Goal: Communication & Community: Answer question/provide support

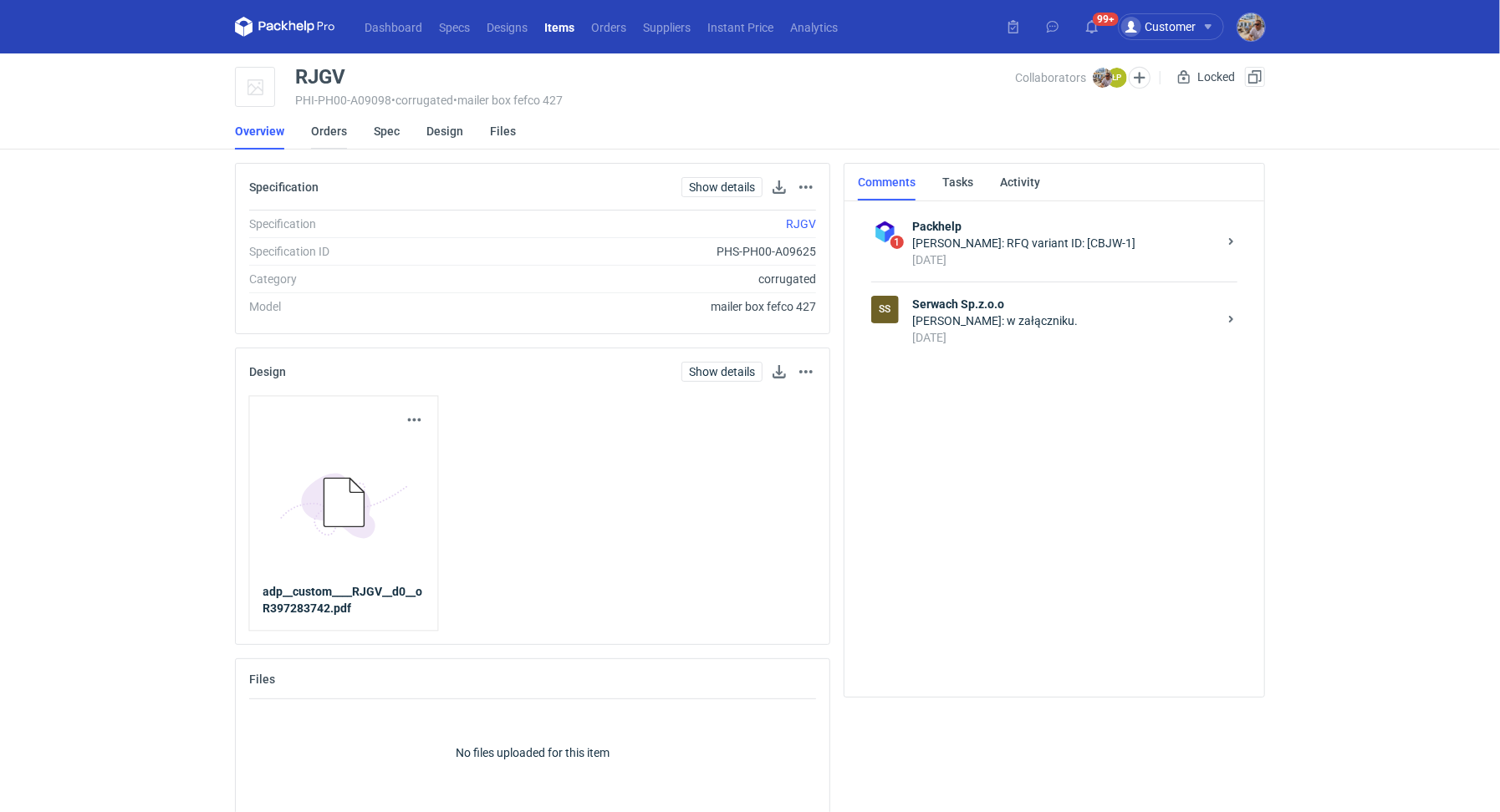
click at [338, 127] on link "Orders" at bounding box center [329, 131] width 36 height 37
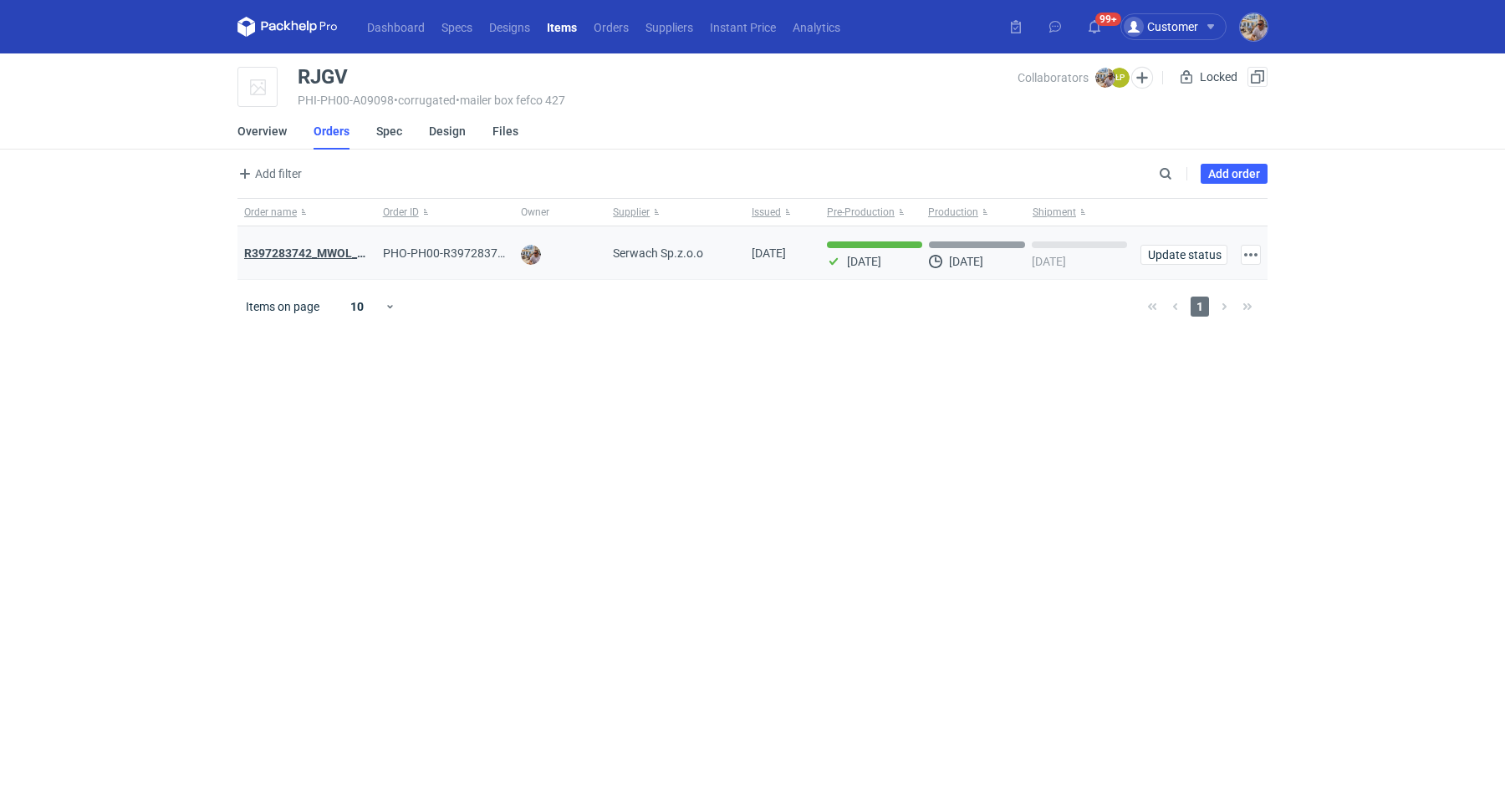
click at [332, 248] on strong "R397283742_MWOL_XOYY_RJGV" at bounding box center [333, 253] width 179 height 14
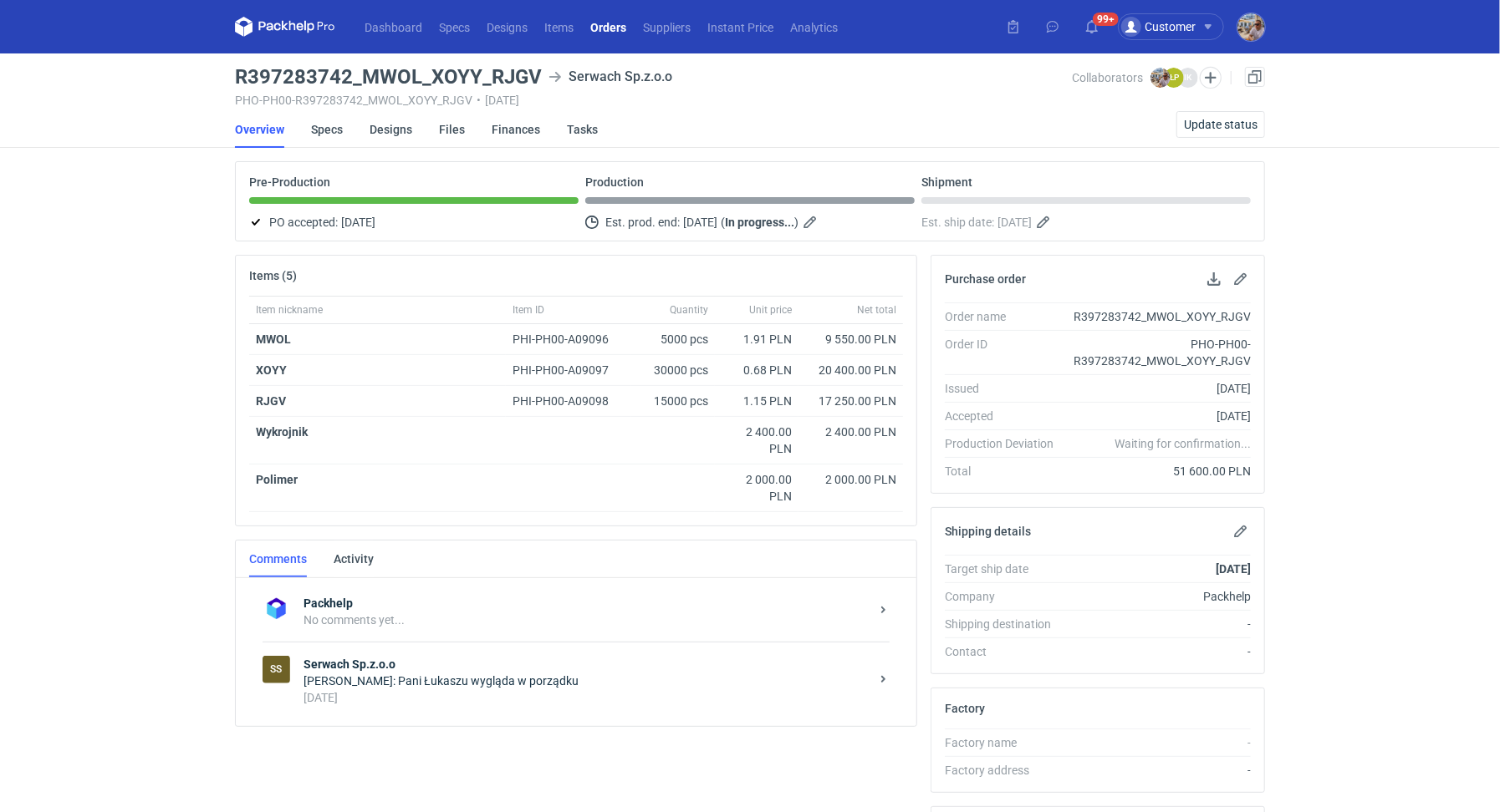
click at [420, 673] on div "[PERSON_NAME]: Pani Łukaszu wygląda w porządku" at bounding box center [586, 681] width 566 height 17
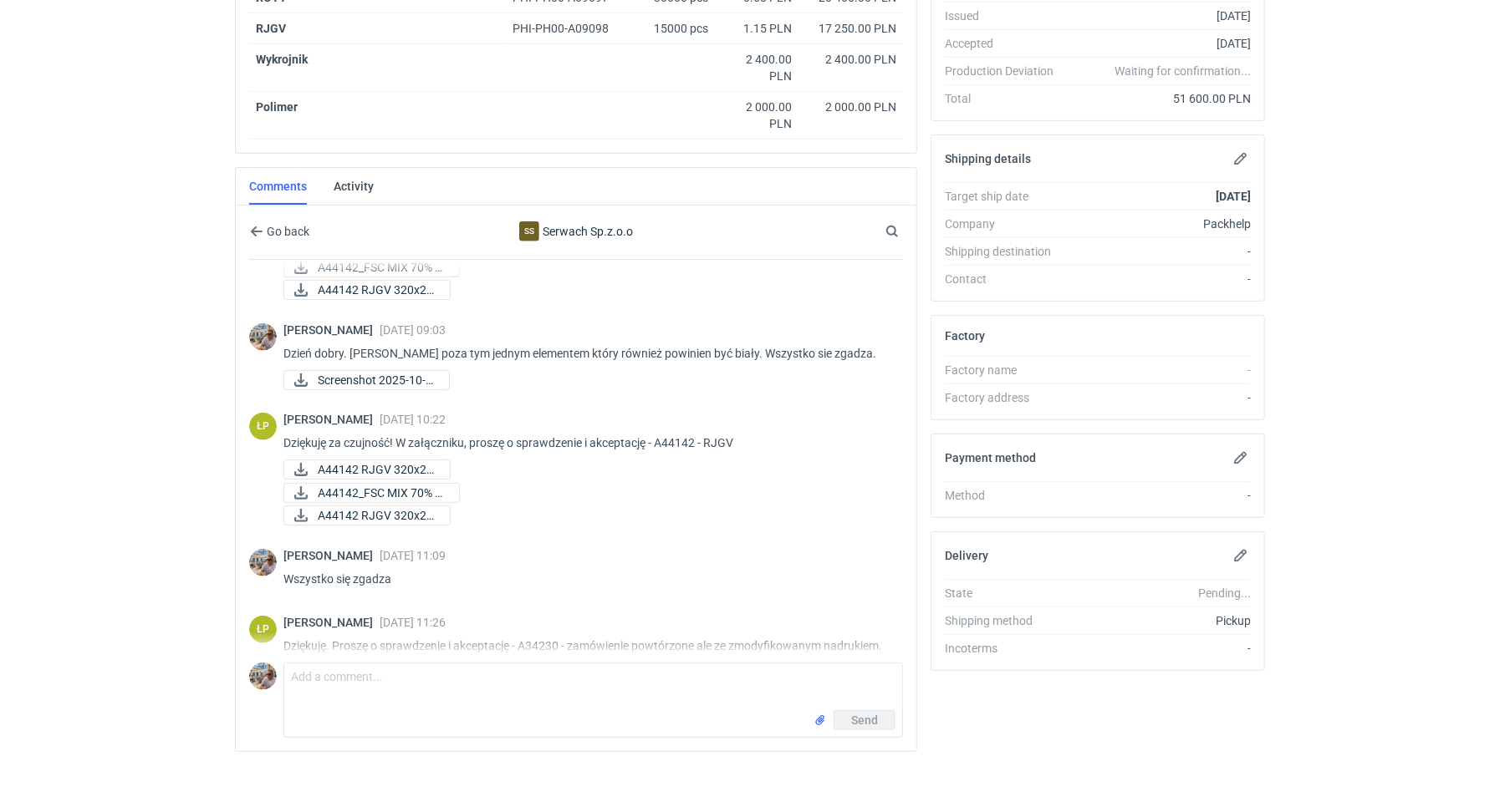
scroll to position [897, 0]
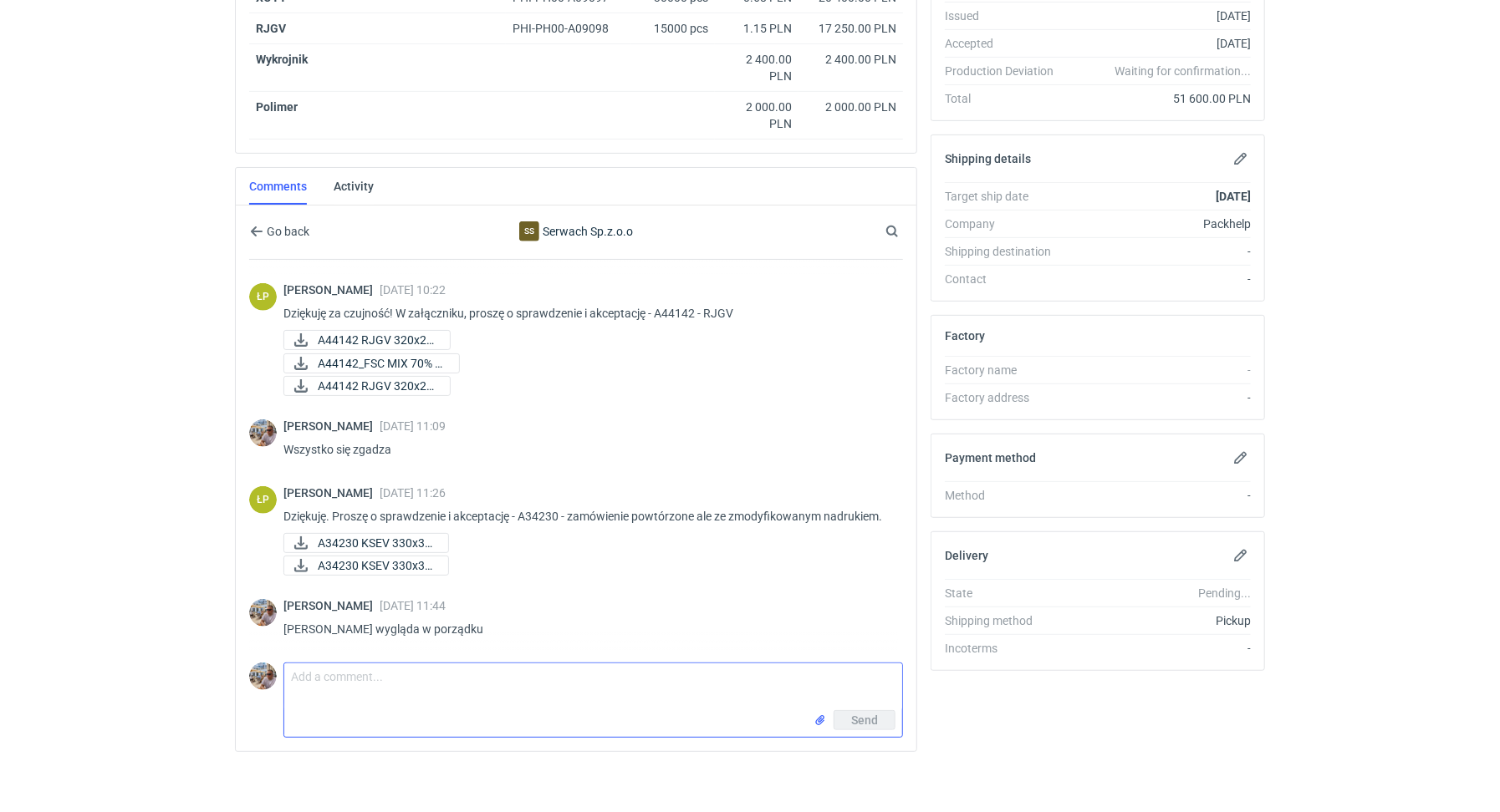
click at [344, 668] on textarea "Comment message" at bounding box center [593, 686] width 618 height 47
paste textarea "klient 29/10 ma launch produktu, prosi o zakończenie produkcji asap. Widzę że p…"
click at [470, 690] on textarea "[PERSON_NAME] klient 29/10 ma launch produktu, prosi o zakończenie produkcji as…" at bounding box center [593, 686] width 618 height 47
type textarea "[PERSON_NAME] klient 29/10 ma launch produktu, prosi o zakończenie produkcji as…"
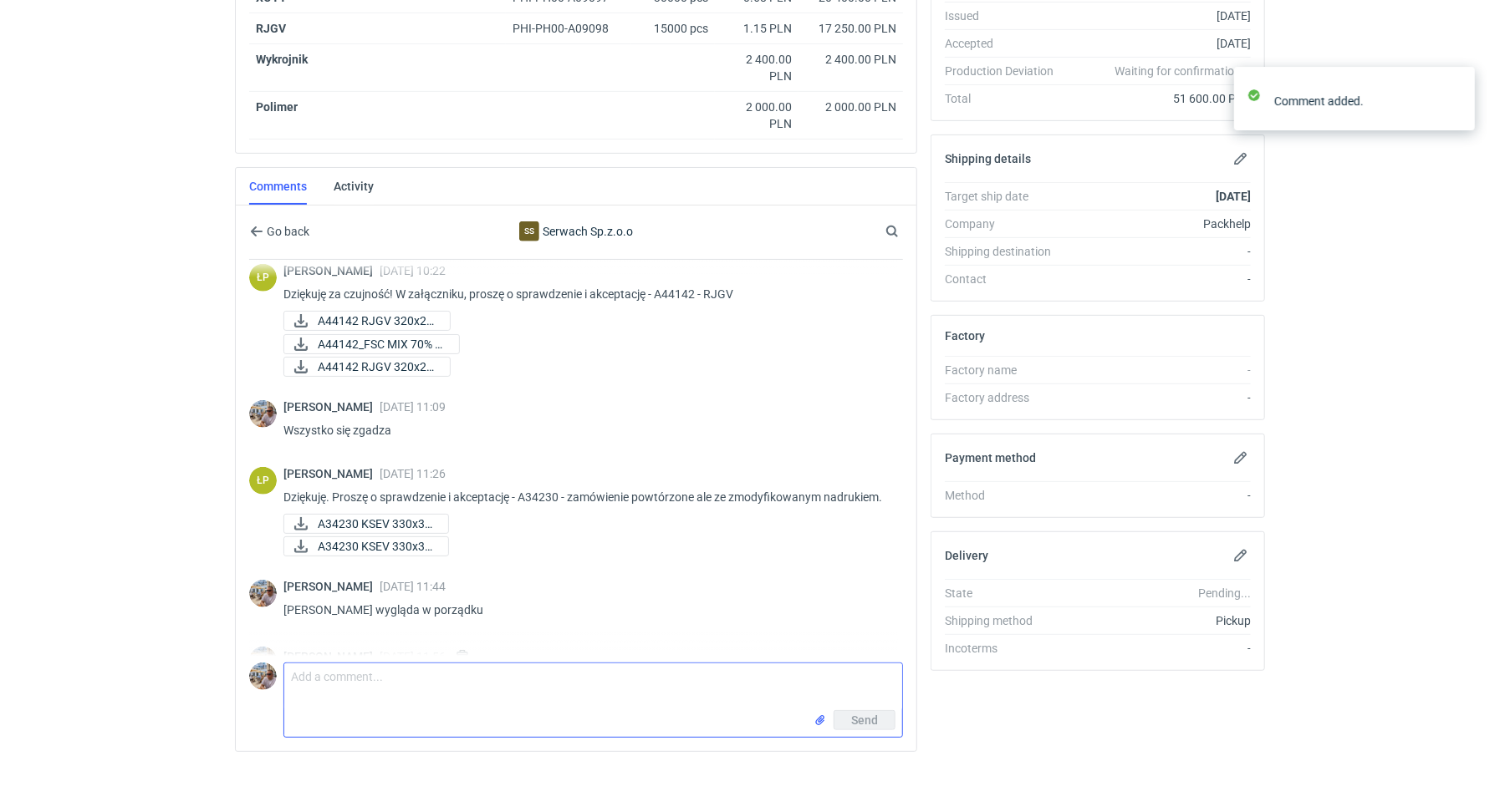
scroll to position [990, 0]
